Goal: Information Seeking & Learning: Learn about a topic

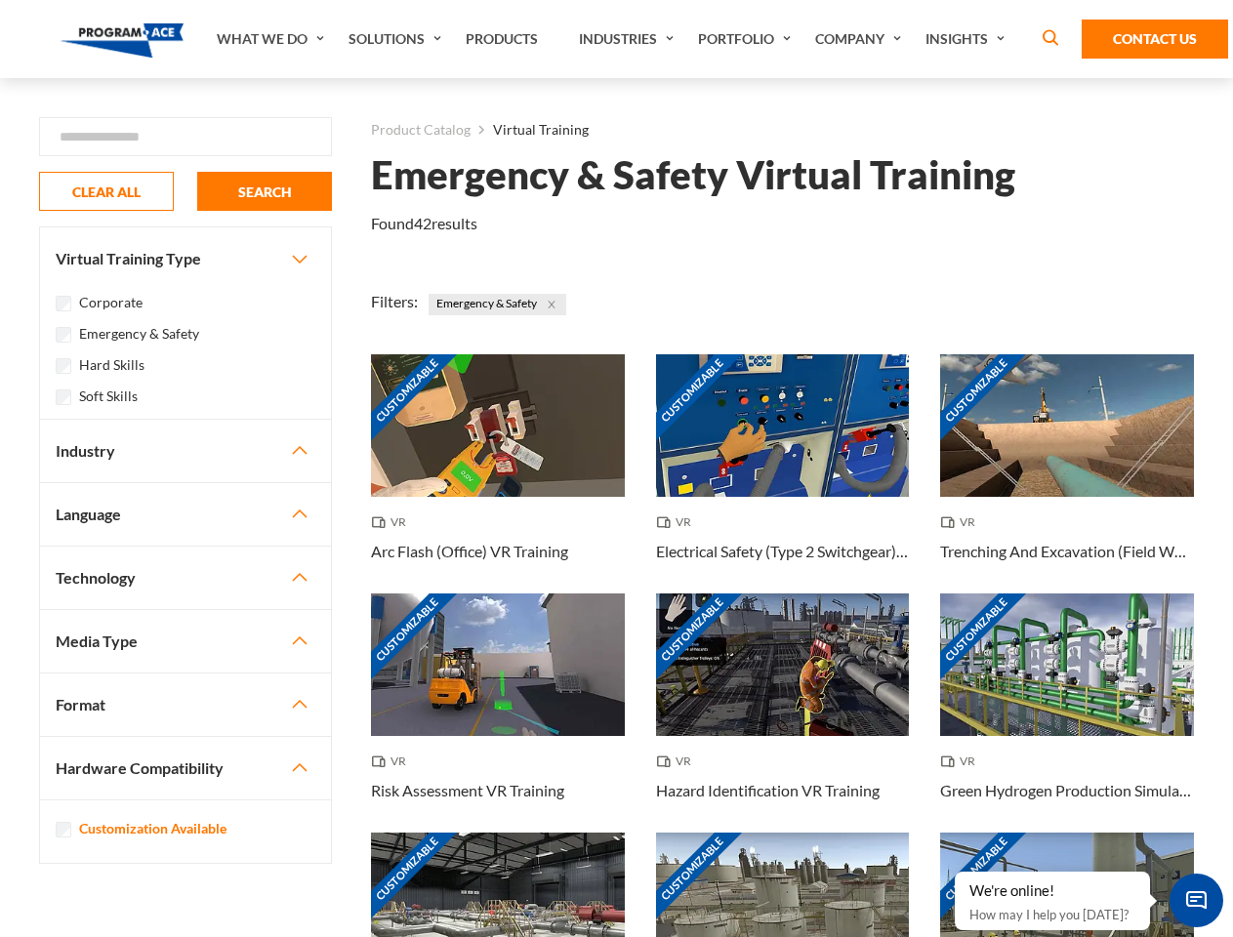
click at [272, 39] on link "What We Do" at bounding box center [273, 39] width 132 height 78
click at [397, 39] on link "Solutions" at bounding box center [397, 39] width 117 height 78
click at [629, 39] on link "Industries" at bounding box center [628, 39] width 119 height 78
click at [862, 39] on link "Company" at bounding box center [861, 39] width 110 height 78
click at [969, 39] on link "Insights" at bounding box center [968, 39] width 104 height 78
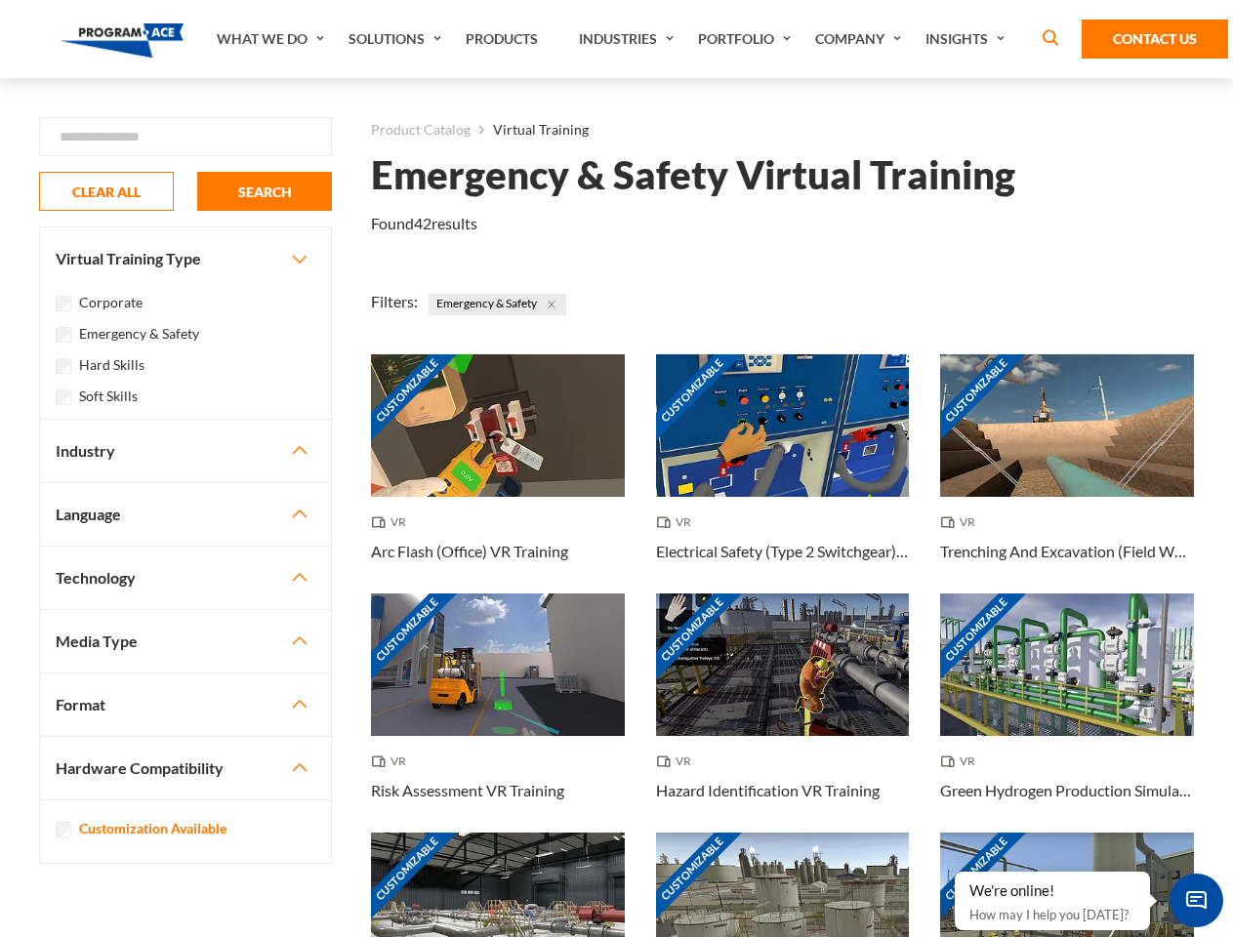
click at [0, 0] on div "Blog White Papers News" at bounding box center [0, 0] width 0 height 0
click at [0, 0] on strong "How Virtual Learning Can Enhance Workforce Productivity: A Guide for L&D Manage…" at bounding box center [0, 0] width 0 height 0
click at [1196, 900] on span "Minimize live chat window" at bounding box center [1196, 900] width 71 height 71
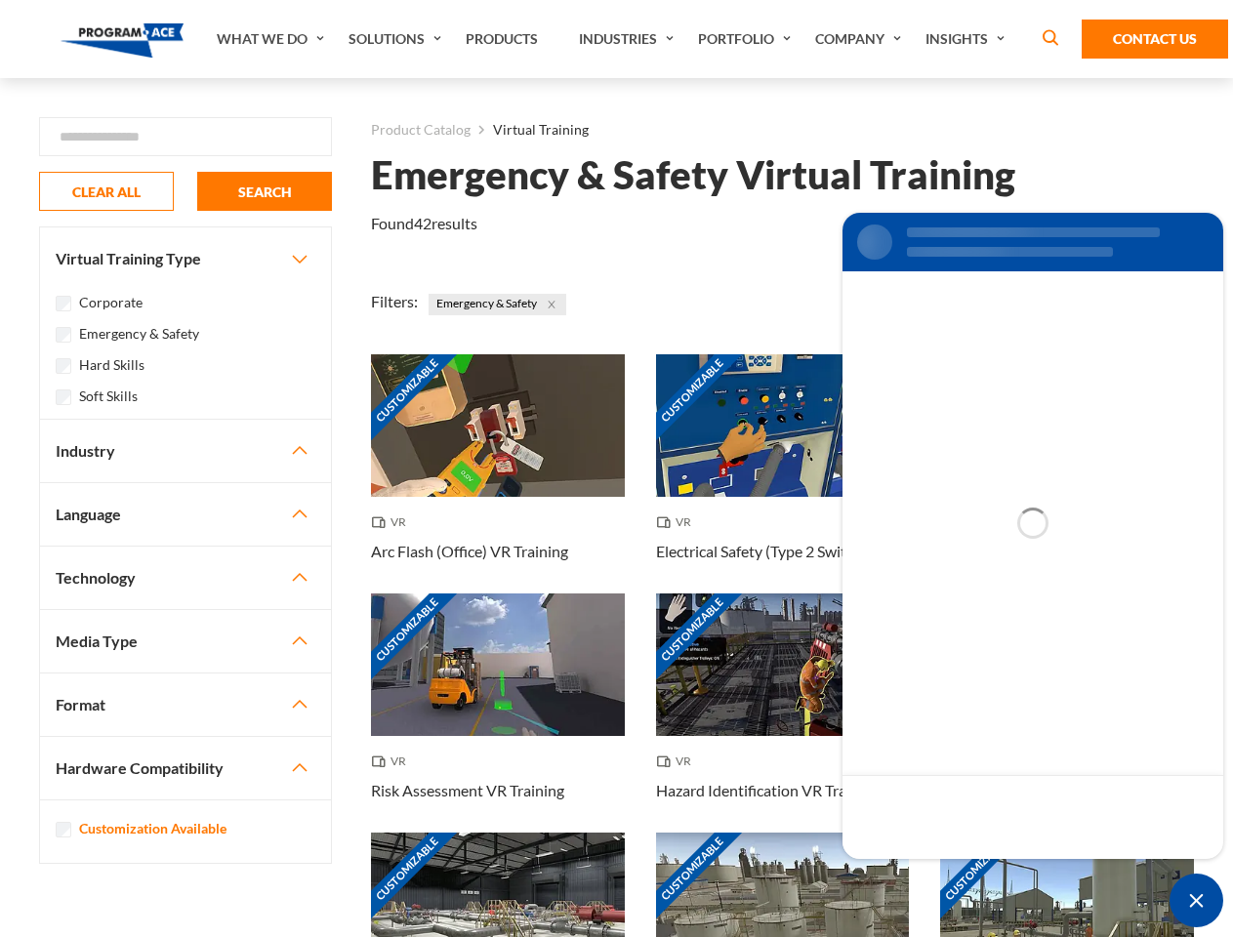
click at [956, 873] on div "Customizable" at bounding box center [1067, 904] width 254 height 143
